Goal: Transaction & Acquisition: Purchase product/service

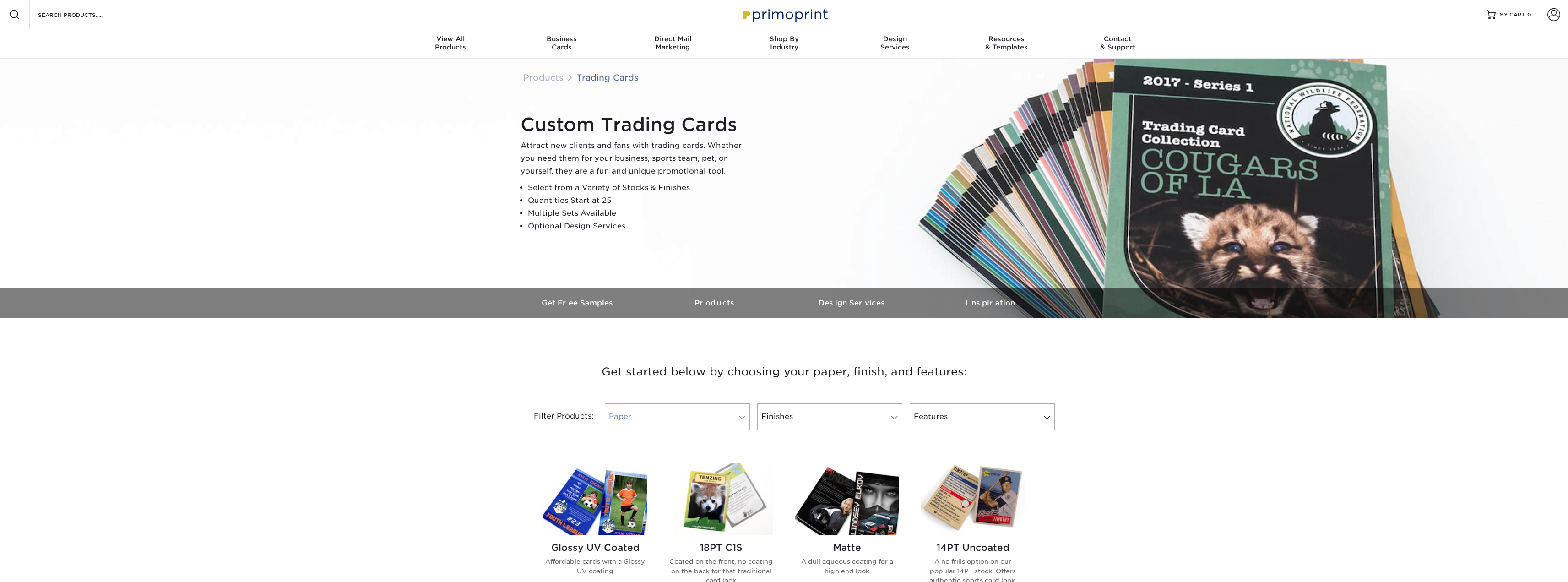
click at [633, 422] on link "Paper" at bounding box center [678, 417] width 145 height 26
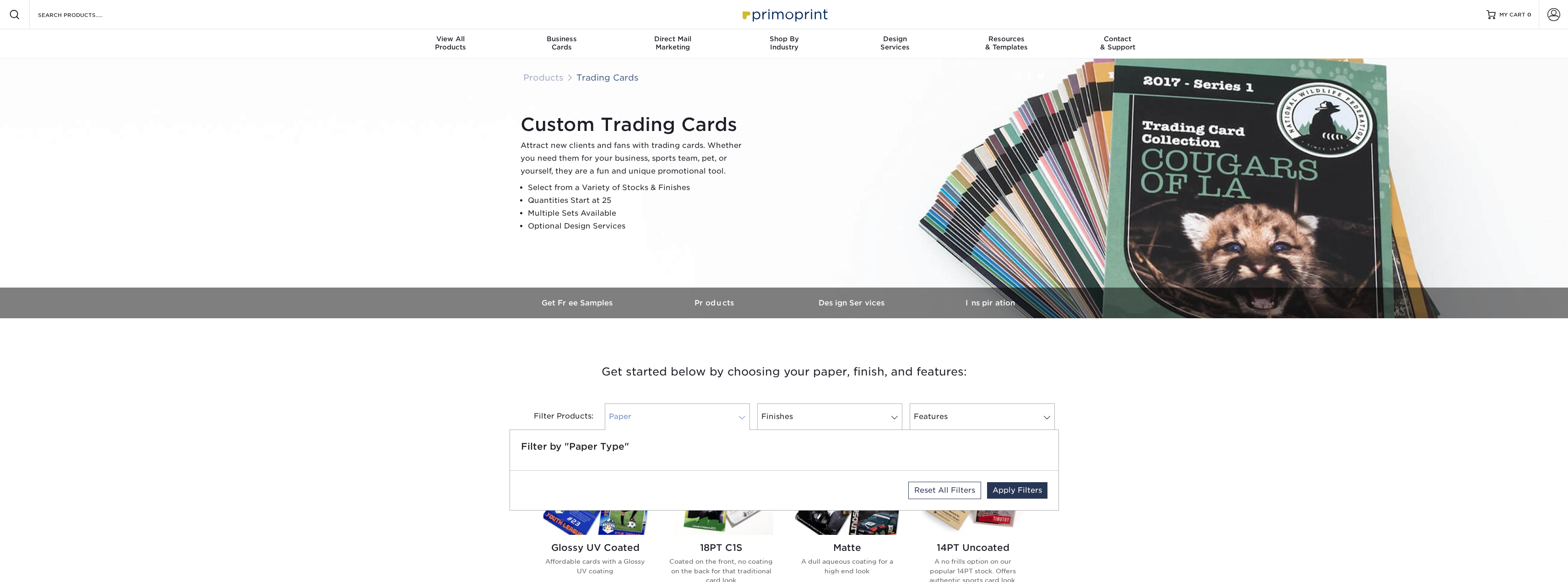
click at [636, 417] on link "Paper" at bounding box center [678, 417] width 145 height 26
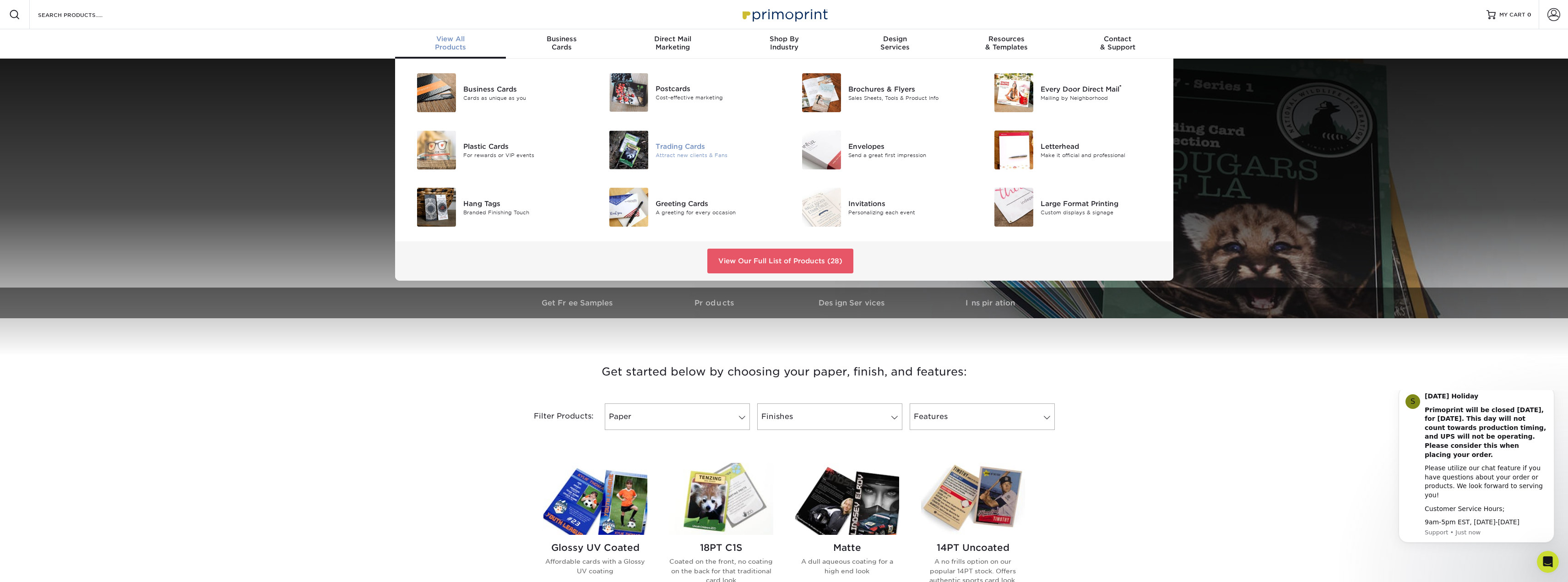
click at [684, 147] on div "Trading Cards" at bounding box center [717, 146] width 122 height 10
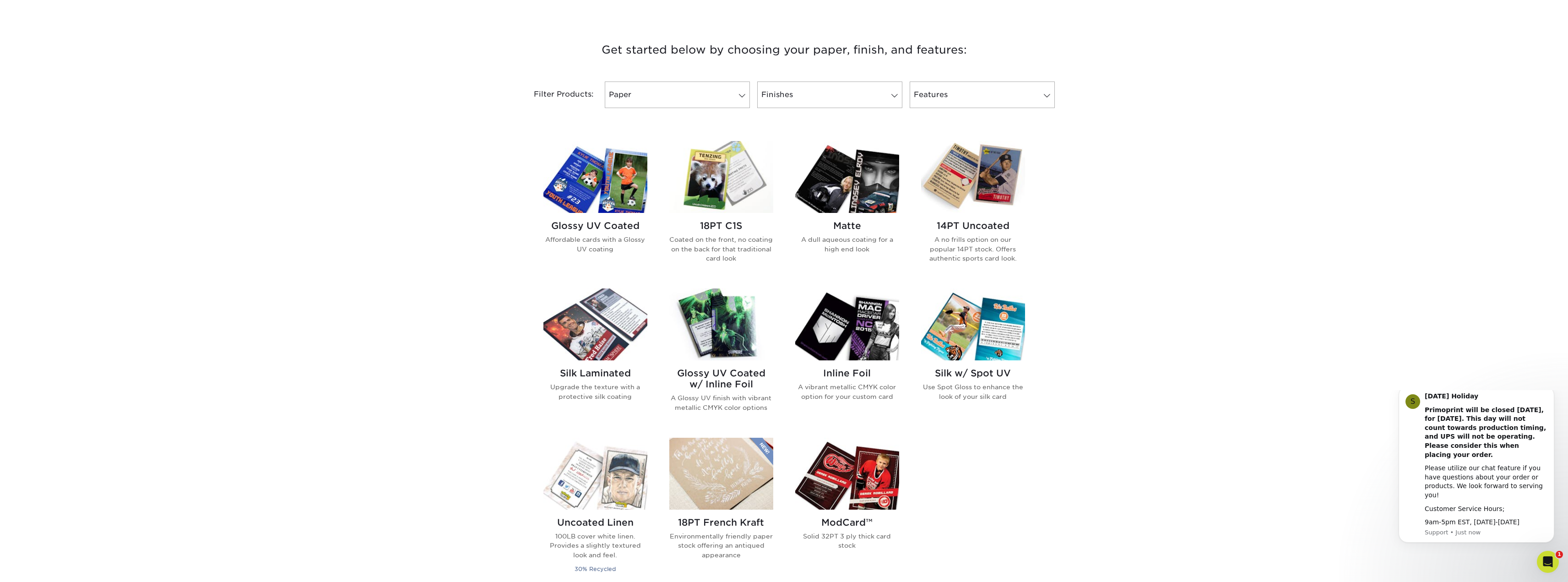
scroll to position [320, 0]
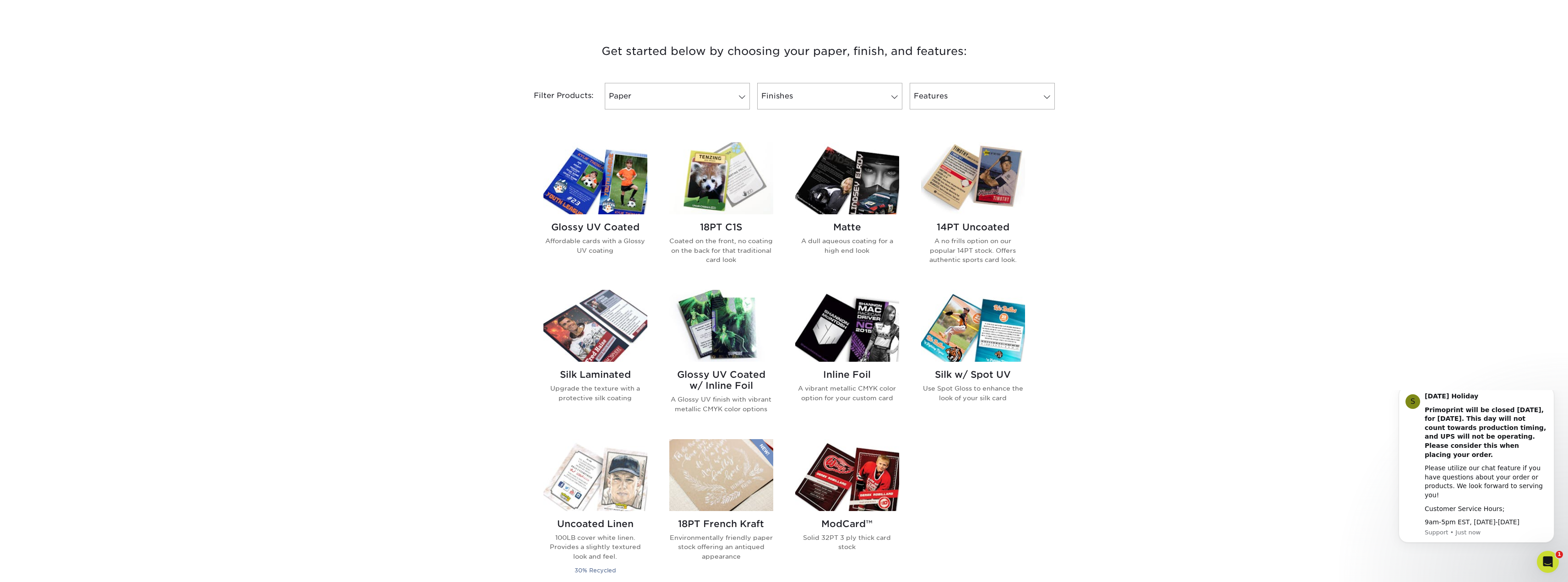
click at [866, 194] on img at bounding box center [848, 178] width 104 height 72
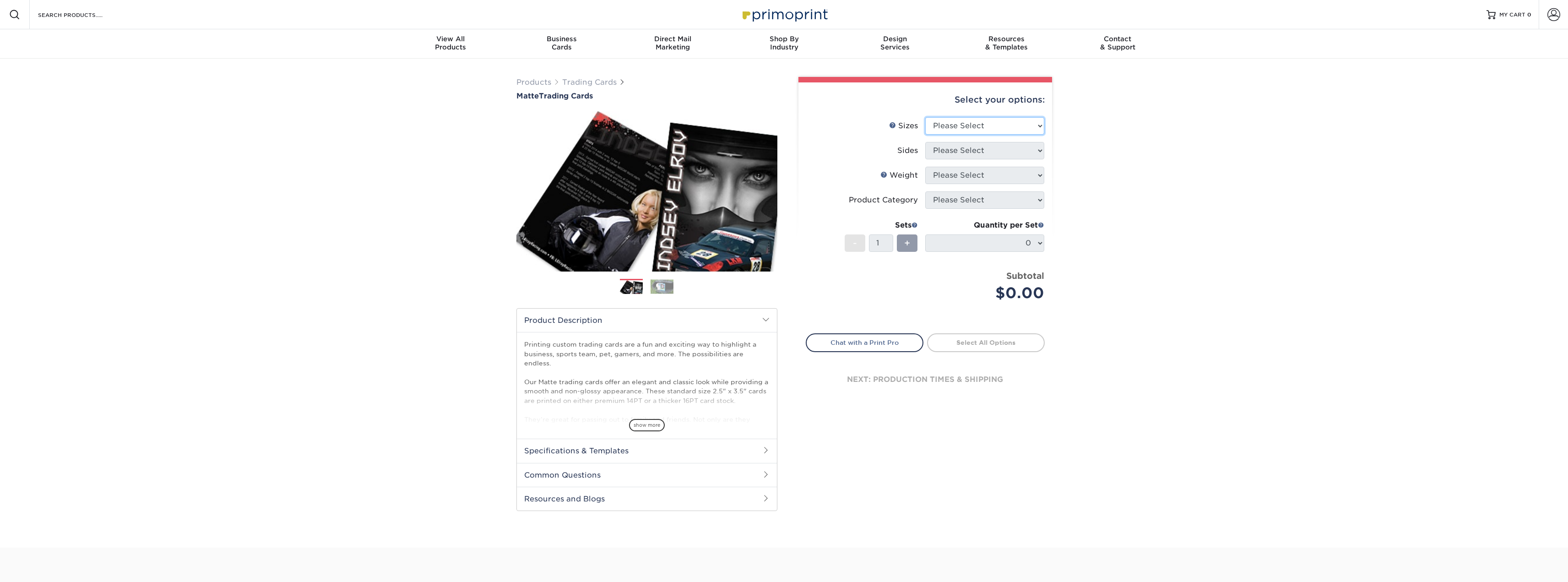
click at [956, 122] on select "Please Select 2.5" x 3.5"" at bounding box center [985, 126] width 119 height 18
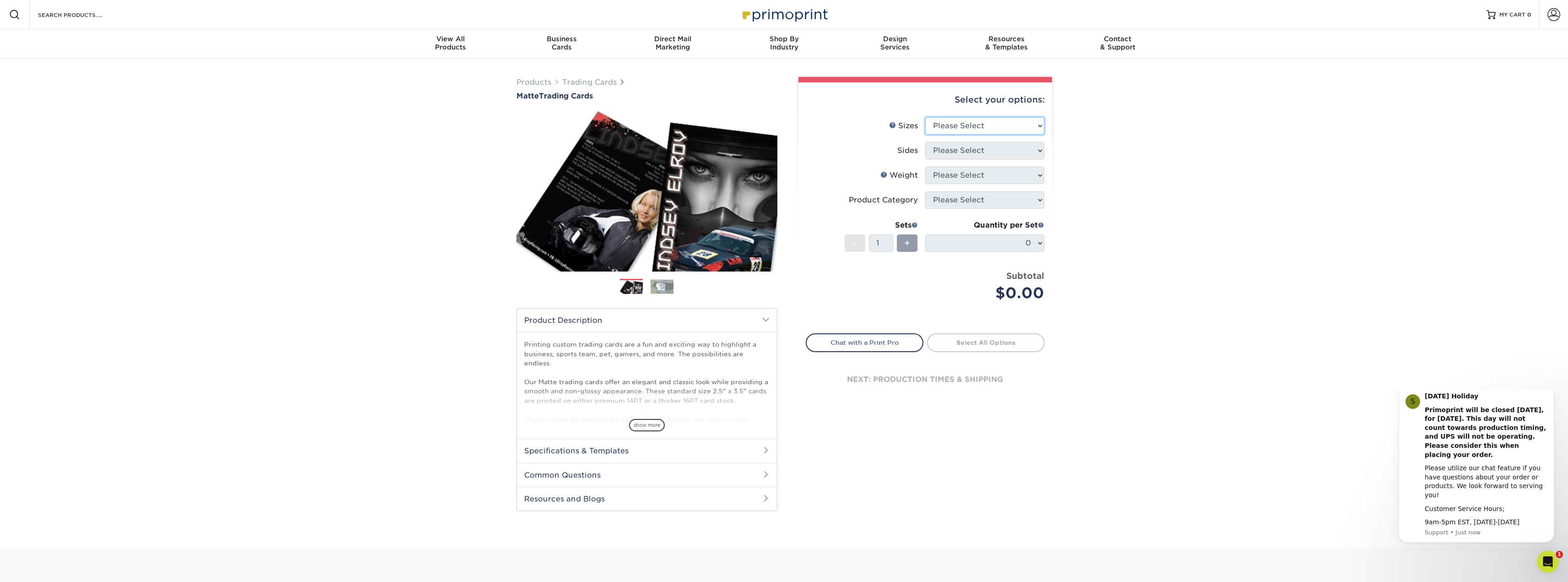
select select "2.50x3.50"
click at [925, 117] on select "Please Select 2.5" x 3.5"" at bounding box center [985, 126] width 119 height 18
click at [964, 153] on select "Please Select Print Both Sides Print Front Only" at bounding box center [985, 151] width 119 height 18
select select "13abbda7-1d64-4f25-8bb2-c179b224825d"
click at [925, 142] on select "Please Select Print Both Sides Print Front Only" at bounding box center [985, 151] width 119 height 18
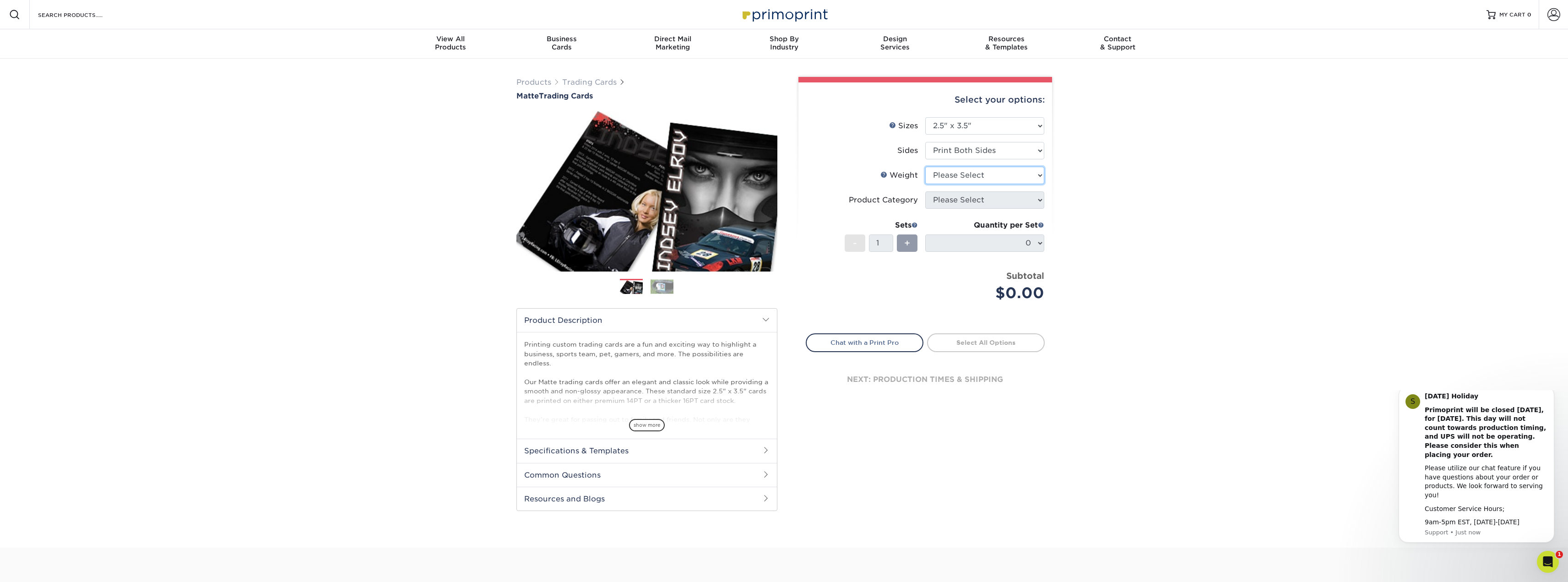
click at [952, 175] on select "Please Select 16PT 14PT" at bounding box center [985, 175] width 119 height 18
select select "14PT"
click at [925, 166] on select "Please Select 16PT 14PT" at bounding box center [985, 175] width 119 height 18
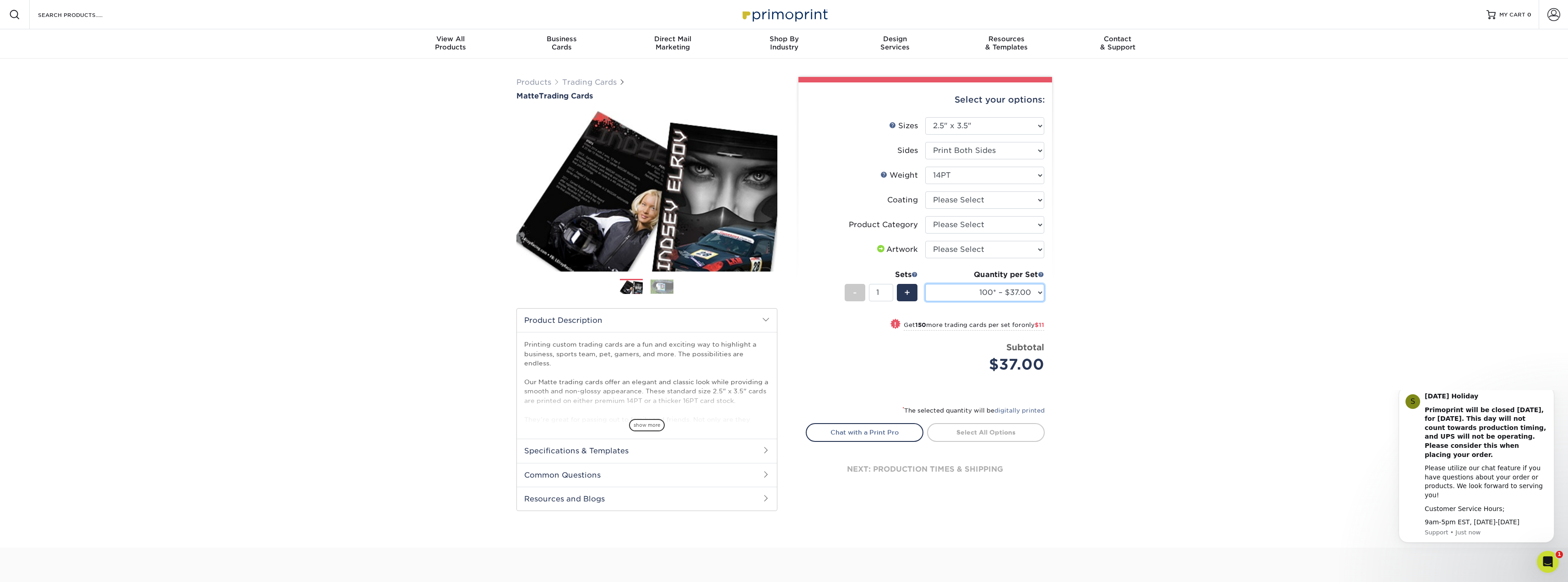
click at [1010, 297] on select "100* – $37.00 250* – $48.00 500* – $59.00 1000 – $72.00 2500 – $144.00 5000 – $…" at bounding box center [985, 292] width 119 height 18
click at [1010, 296] on select "100* – $37.00 250* – $48.00 500* – $59.00 1000 – $72.00 2500 – $144.00 5000 – $…" at bounding box center [985, 292] width 119 height 18
